Goal: Find specific page/section: Find specific page/section

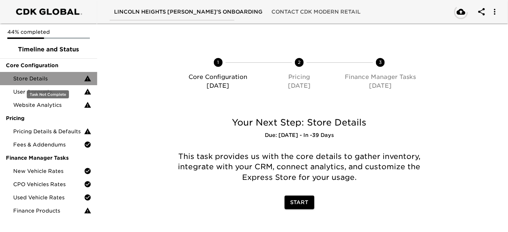
click at [51, 79] on span "Store Details" at bounding box center [48, 78] width 71 height 7
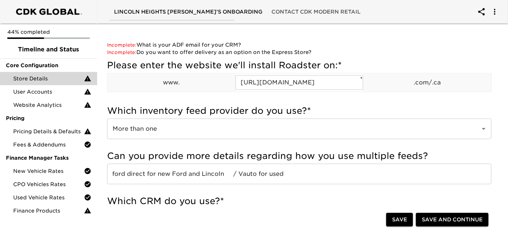
scroll to position [81, 0]
click at [321, 76] on input "[URL][DOMAIN_NAME]" at bounding box center [299, 82] width 128 height 15
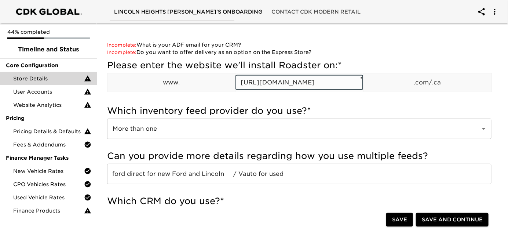
click at [321, 76] on input "[URL][DOMAIN_NAME]" at bounding box center [299, 82] width 128 height 15
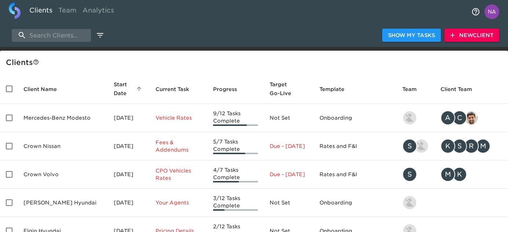
select select "10"
click at [56, 31] on input "search" at bounding box center [51, 35] width 79 height 13
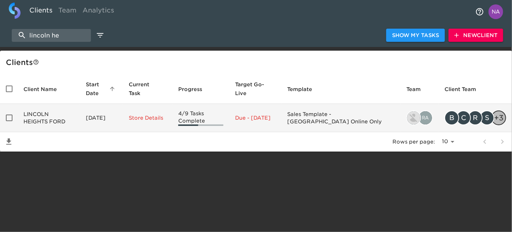
type input "lincoln he"
click at [63, 120] on td "LINCOLN HEIGHTS FORD" at bounding box center [49, 118] width 62 height 28
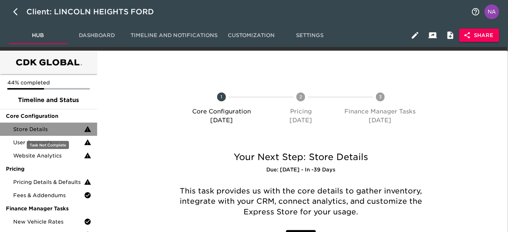
click at [39, 129] on span "Store Details" at bounding box center [48, 128] width 71 height 7
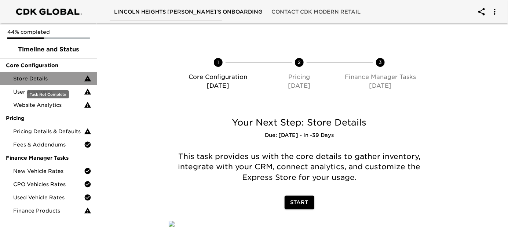
click at [46, 81] on span "Store Details" at bounding box center [48, 78] width 71 height 7
